Goal: Information Seeking & Learning: Learn about a topic

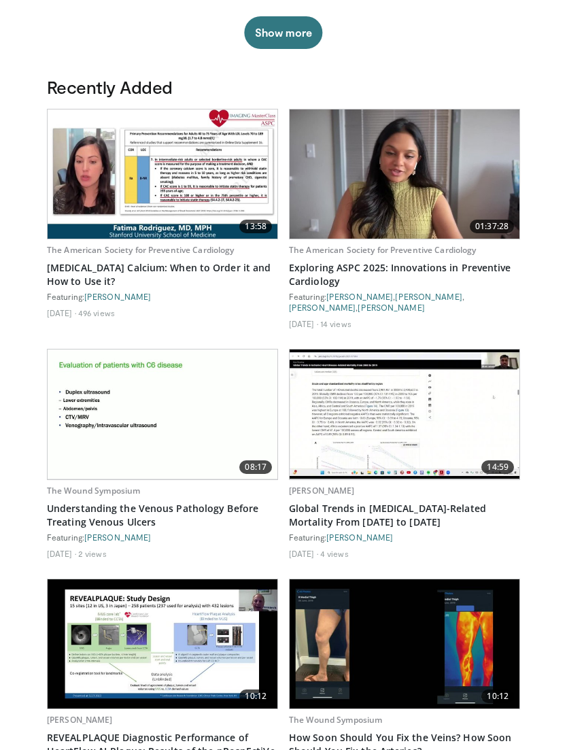
scroll to position [618, 0]
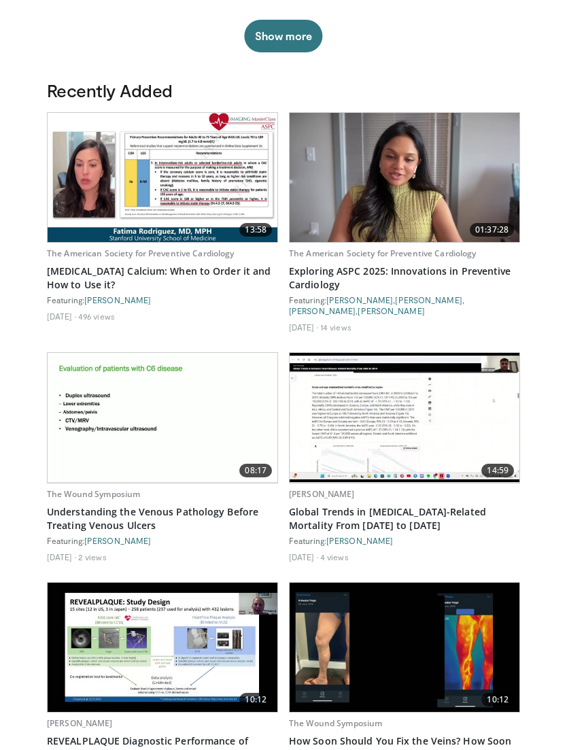
click at [84, 253] on link "The American Society for Preventive Cardiology" at bounding box center [141, 254] width 188 height 12
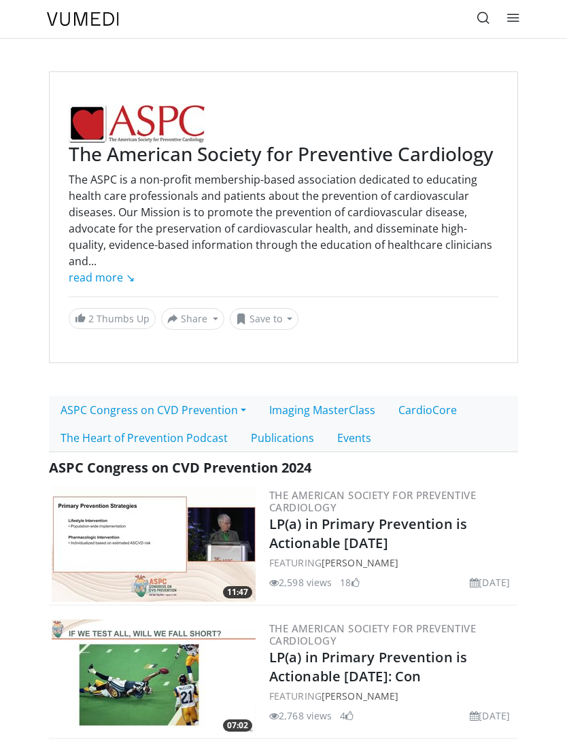
click at [476, 16] on link at bounding box center [483, 18] width 27 height 27
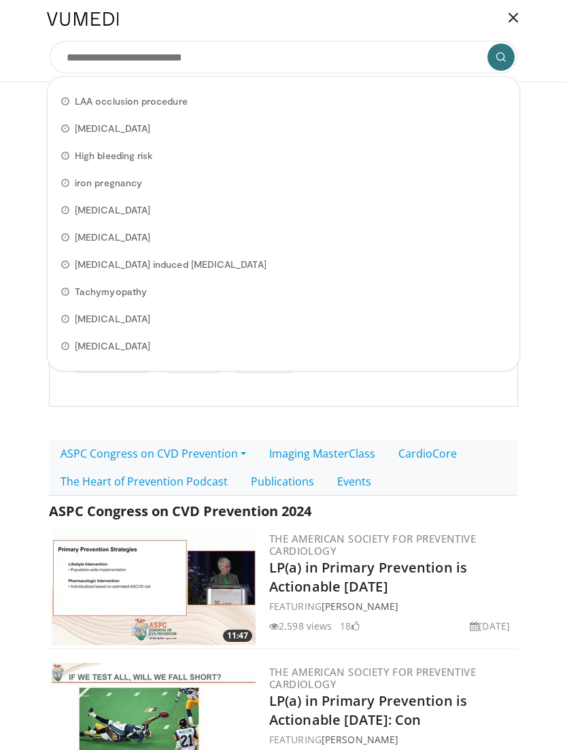
click at [108, 129] on span "Pulmonary hypertension" at bounding box center [113, 129] width 76 height 14
type input "**********"
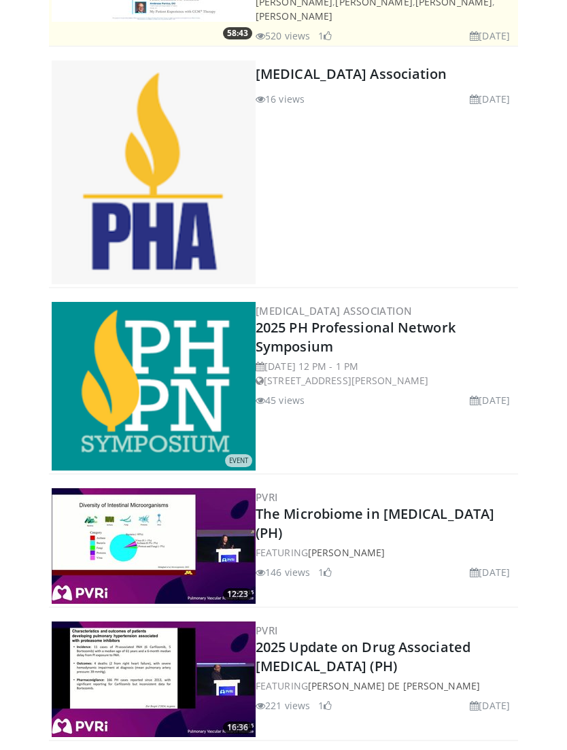
scroll to position [346, 0]
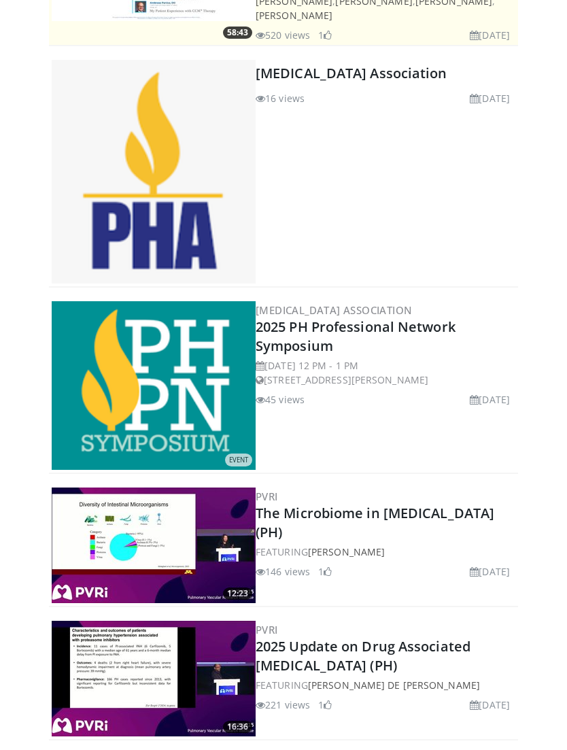
click at [93, 418] on img at bounding box center [154, 385] width 204 height 169
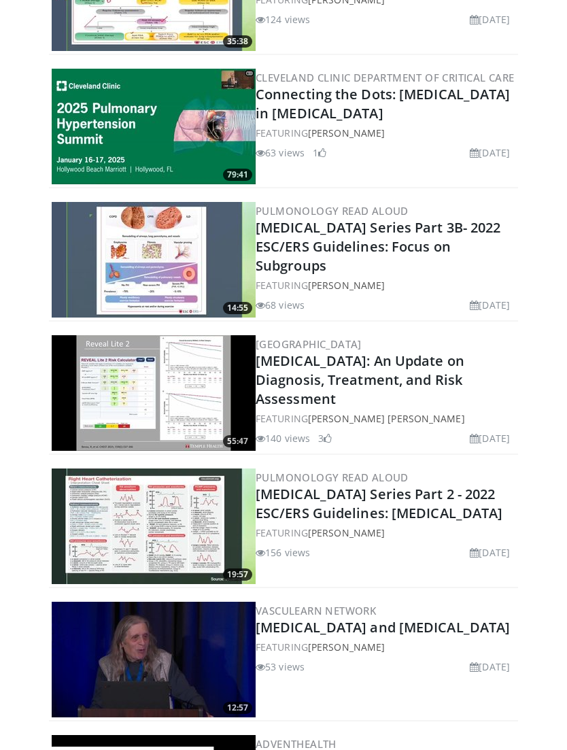
scroll to position [2071, 0]
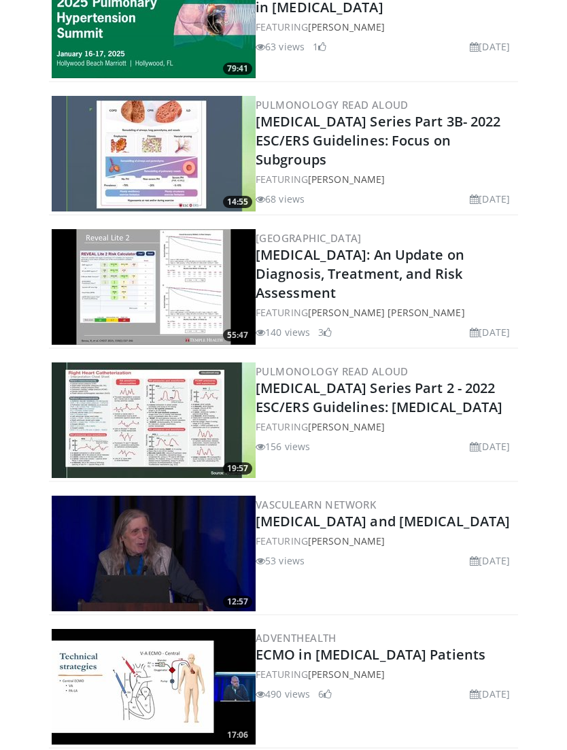
click at [84, 437] on img at bounding box center [154, 421] width 204 height 116
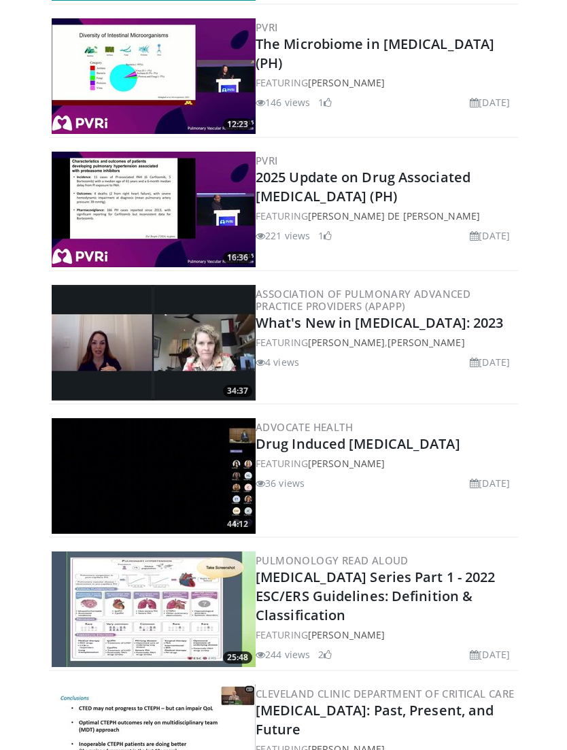
scroll to position [816, 0]
click at [113, 587] on img at bounding box center [154, 610] width 204 height 116
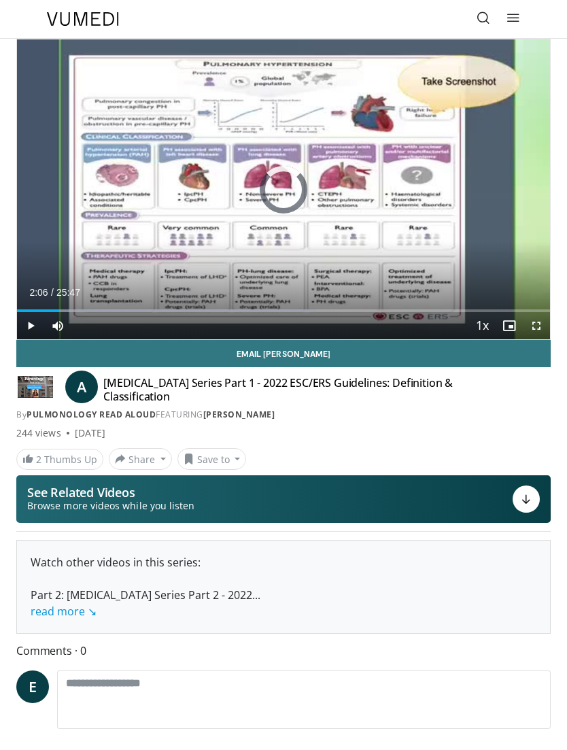
click at [61, 312] on div "Progress Bar" at bounding box center [166, 311] width 299 height 3
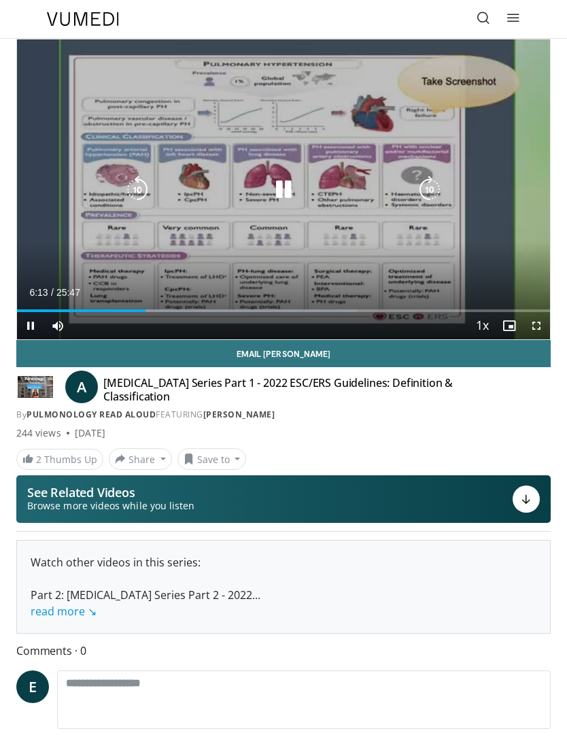
click at [282, 195] on icon "Video Player" at bounding box center [283, 189] width 27 height 27
